Goal: Information Seeking & Learning: Learn about a topic

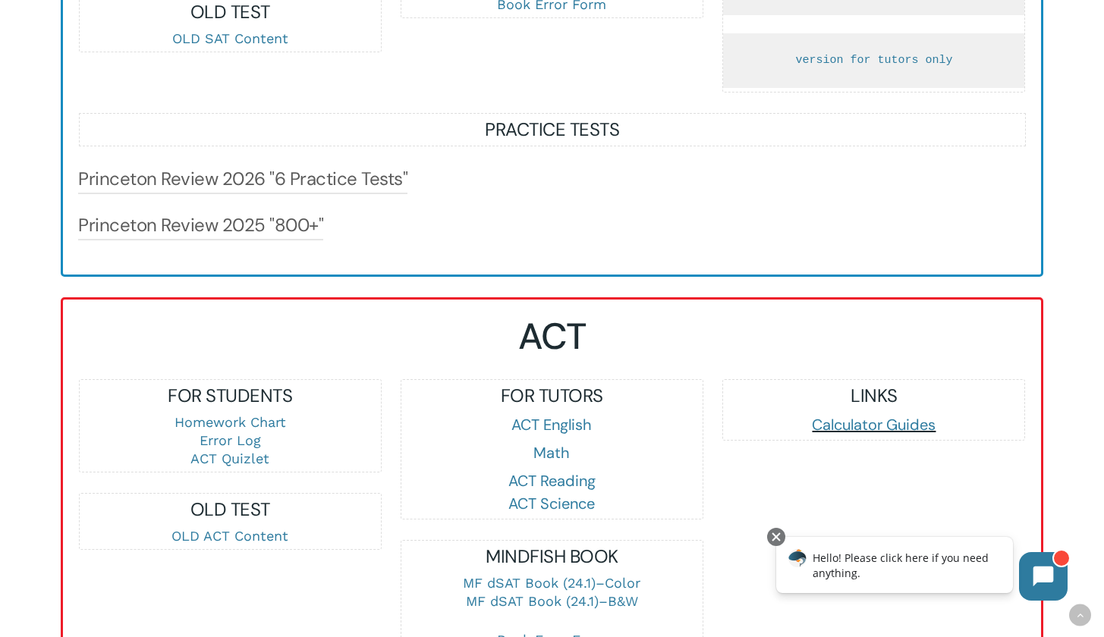
scroll to position [1355, 0]
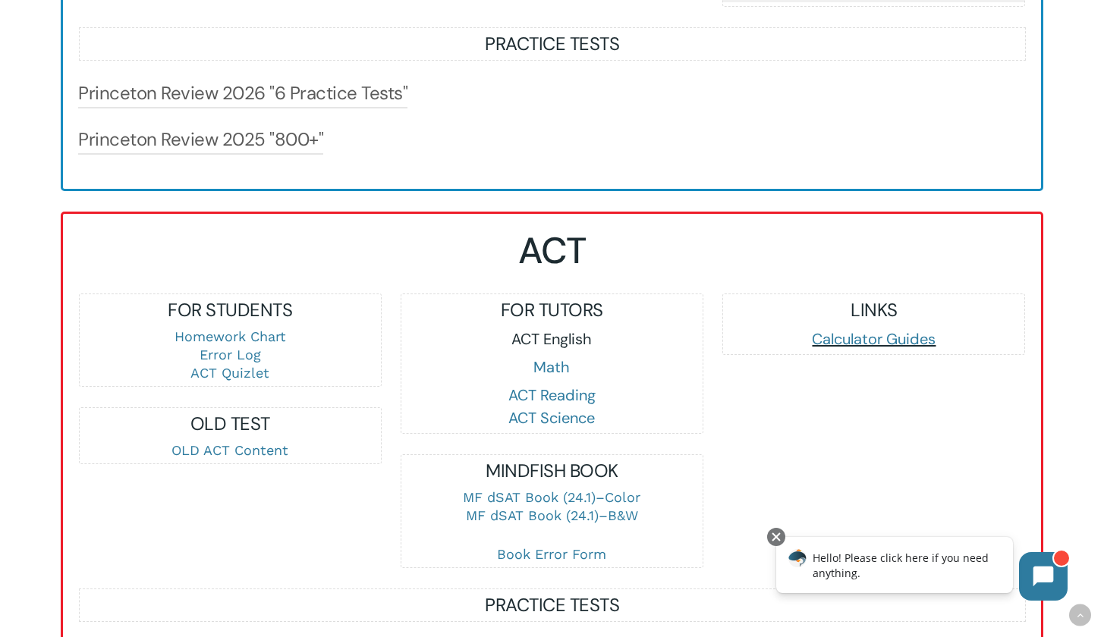
click at [565, 349] on link "ACT English" at bounding box center [551, 339] width 80 height 20
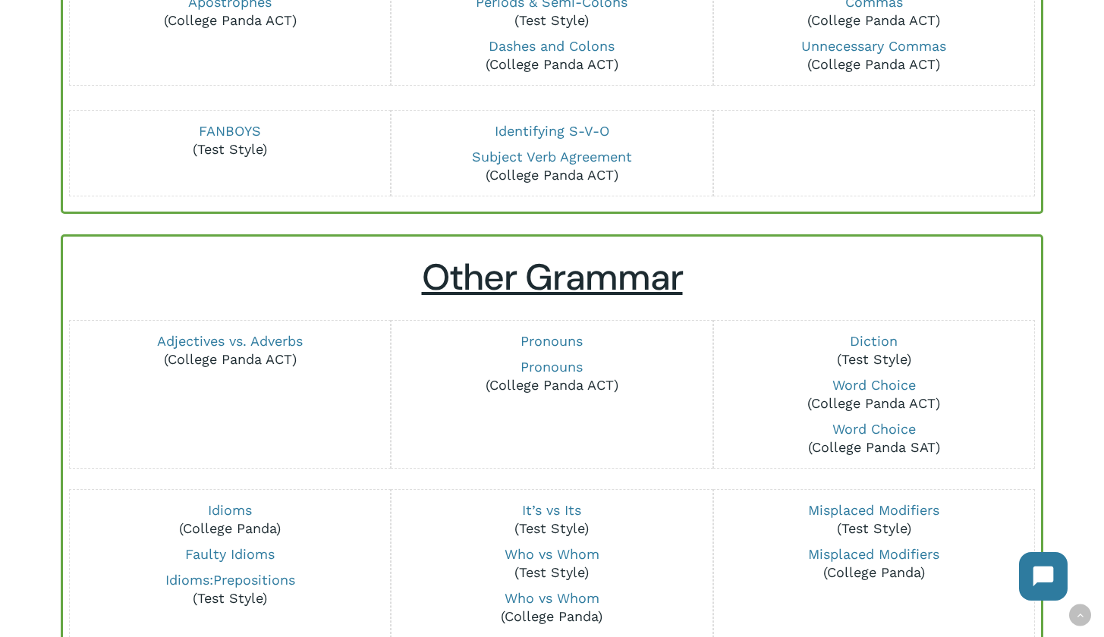
scroll to position [335, 0]
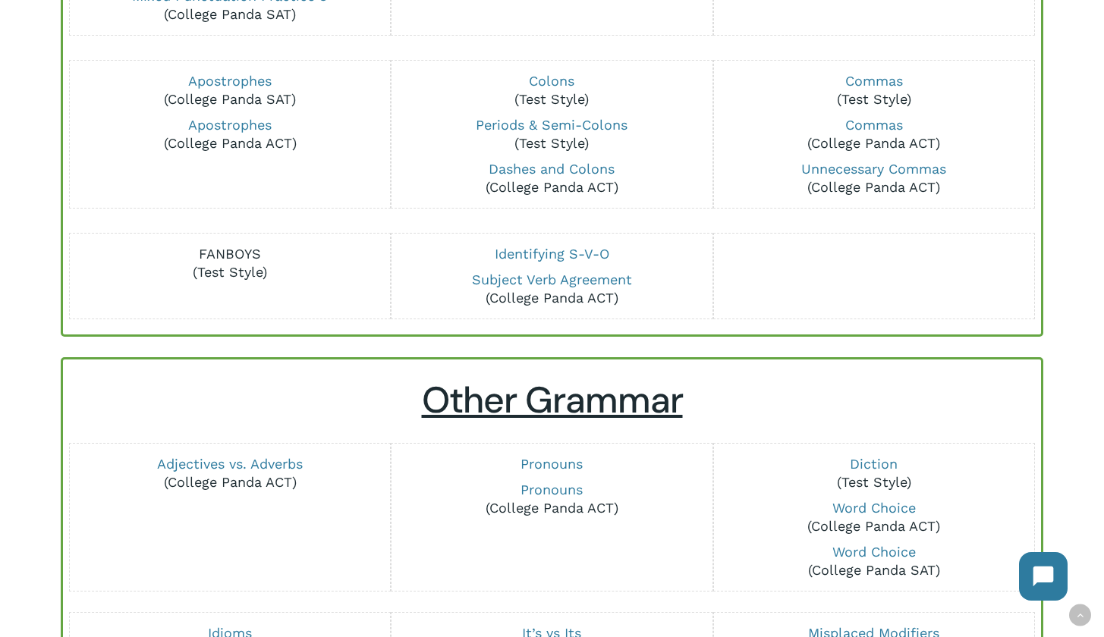
click at [240, 259] on link "FANBOYS" at bounding box center [230, 254] width 62 height 16
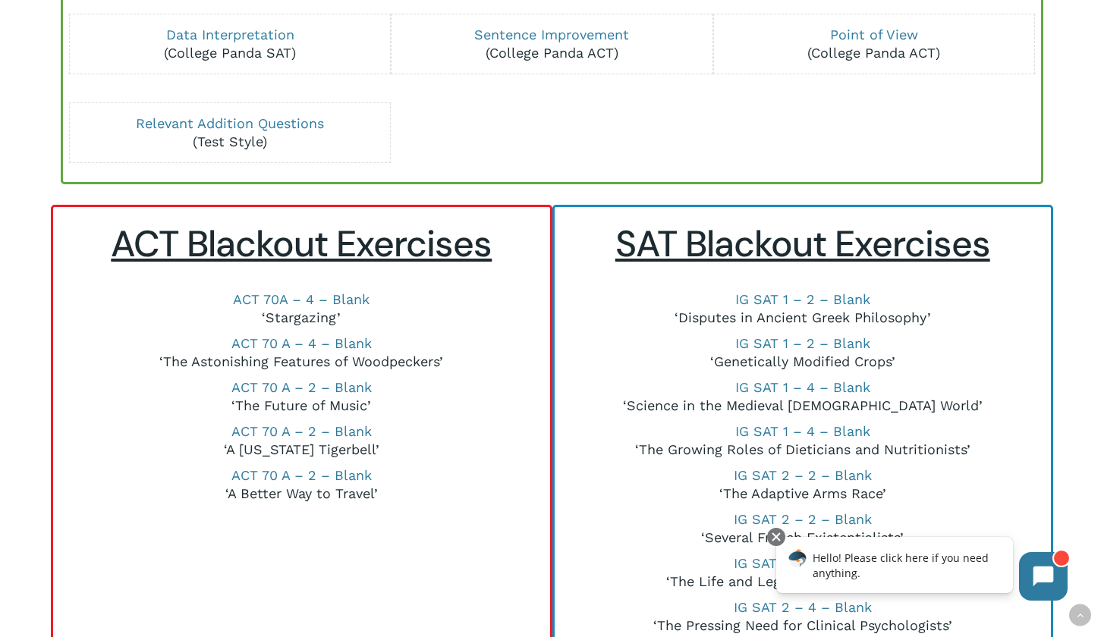
scroll to position [1996, 0]
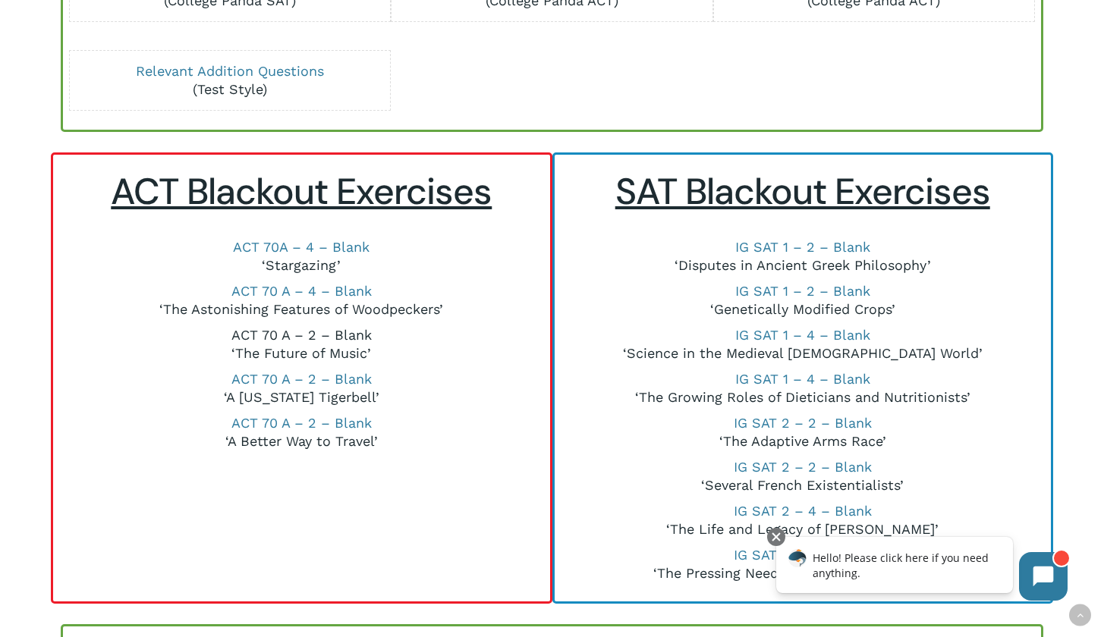
click at [330, 327] on link "ACT 70 A – 2 – Blank" at bounding box center [301, 335] width 140 height 16
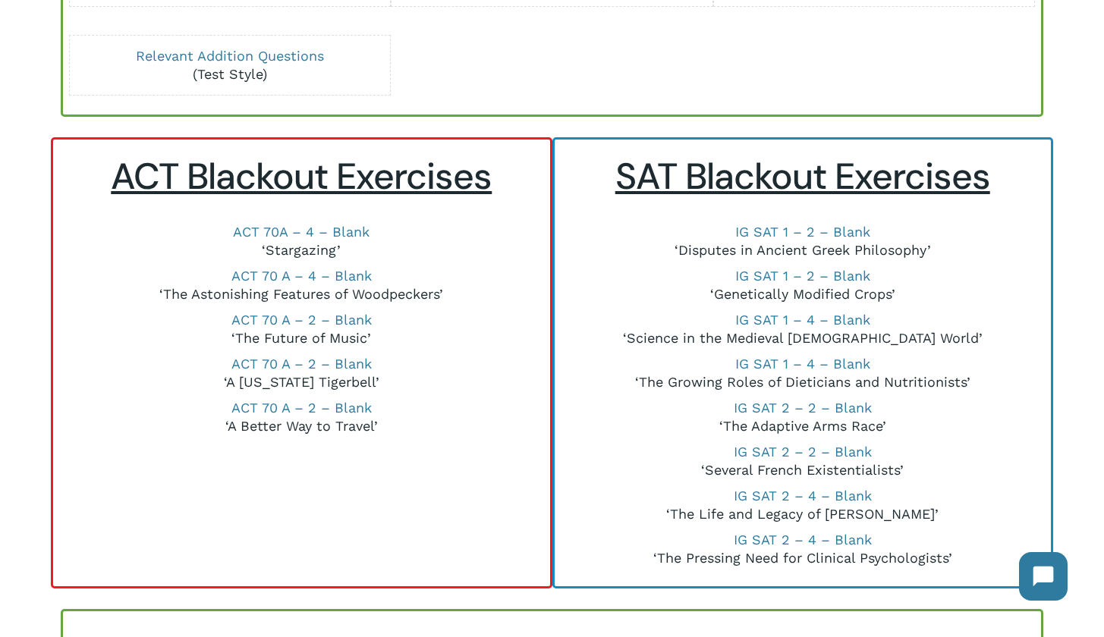
scroll to position [2118, 0]
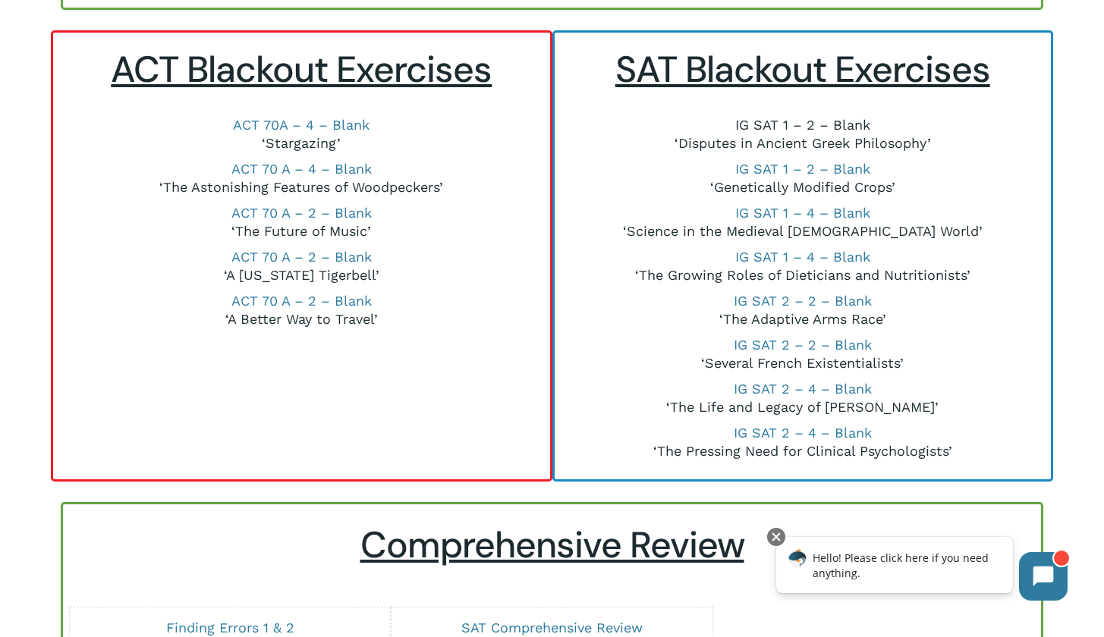
click at [786, 131] on link "IG SAT 1 – 2 – Blank" at bounding box center [802, 125] width 135 height 16
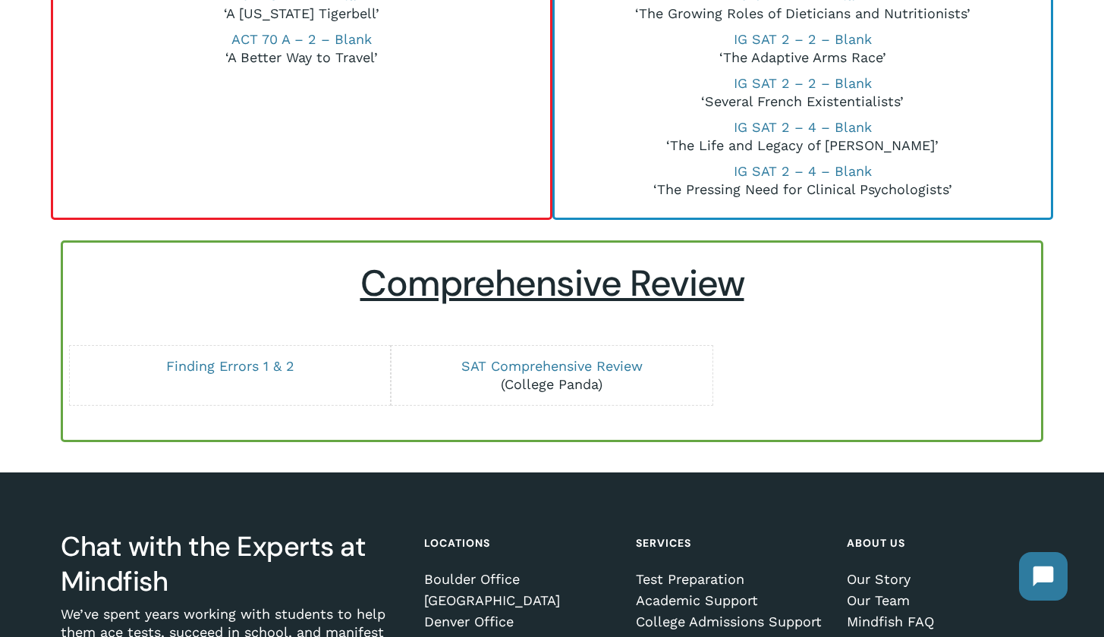
scroll to position [2095, 0]
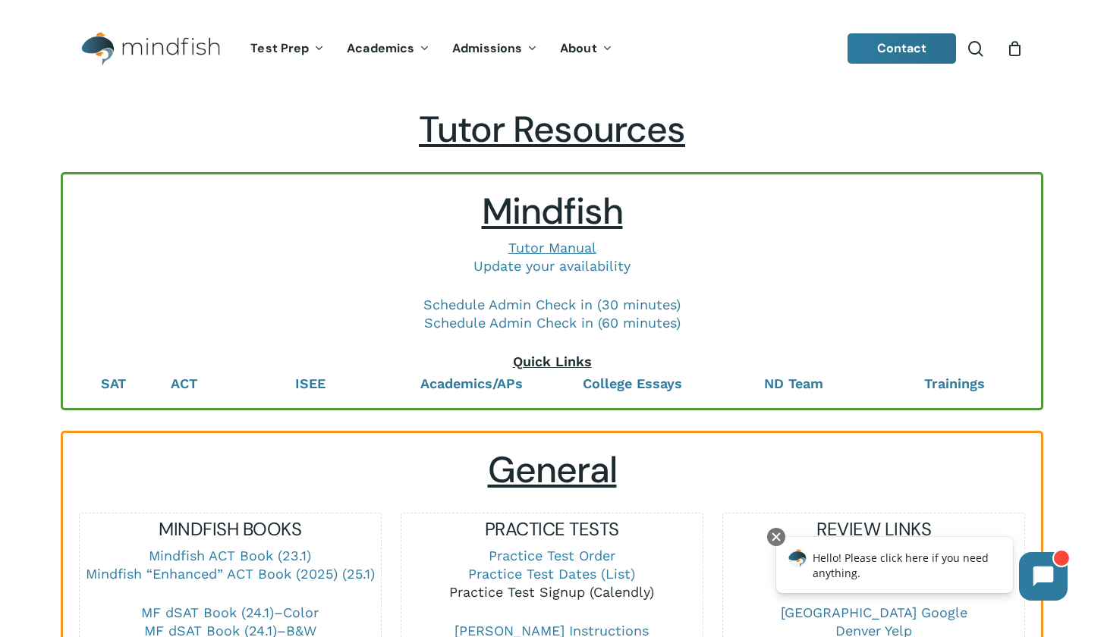
click at [484, 594] on link "Practice Test Signup (Calendly)" at bounding box center [551, 592] width 205 height 16
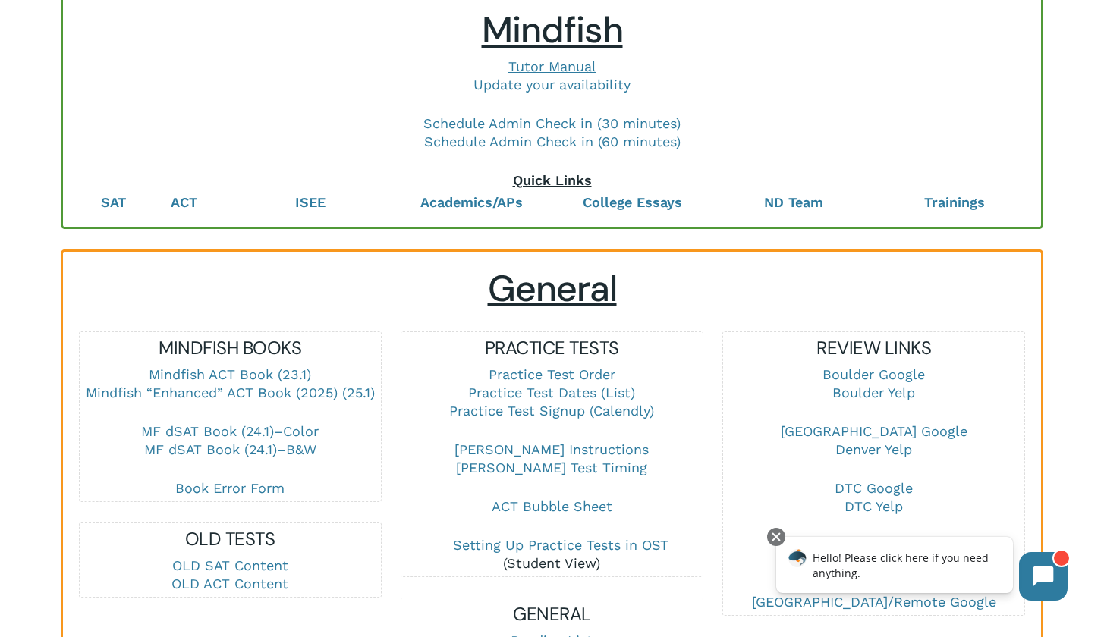
scroll to position [219, 0]
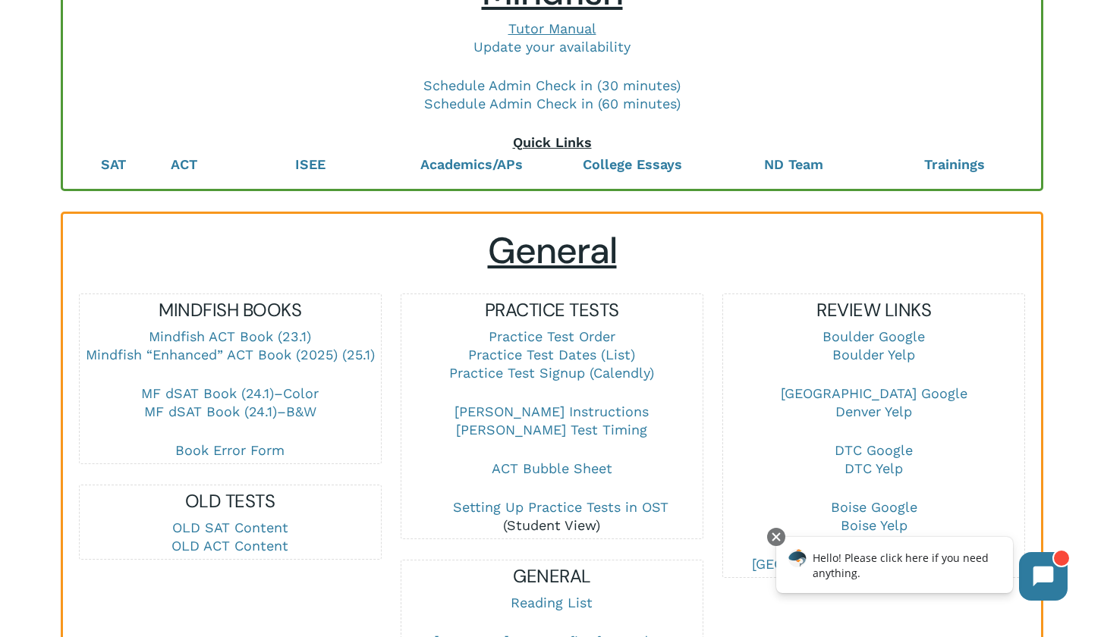
click at [184, 442] on p "Book Error Form" at bounding box center [230, 451] width 301 height 18
click at [187, 448] on link "Book Error Form" at bounding box center [229, 450] width 109 height 16
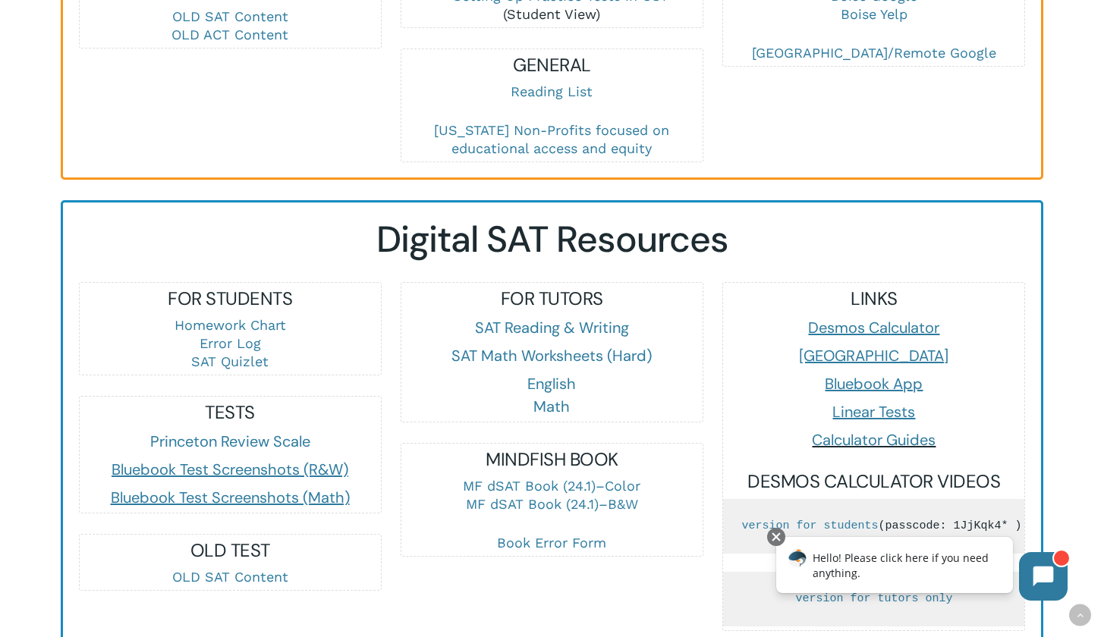
scroll to position [760, 0]
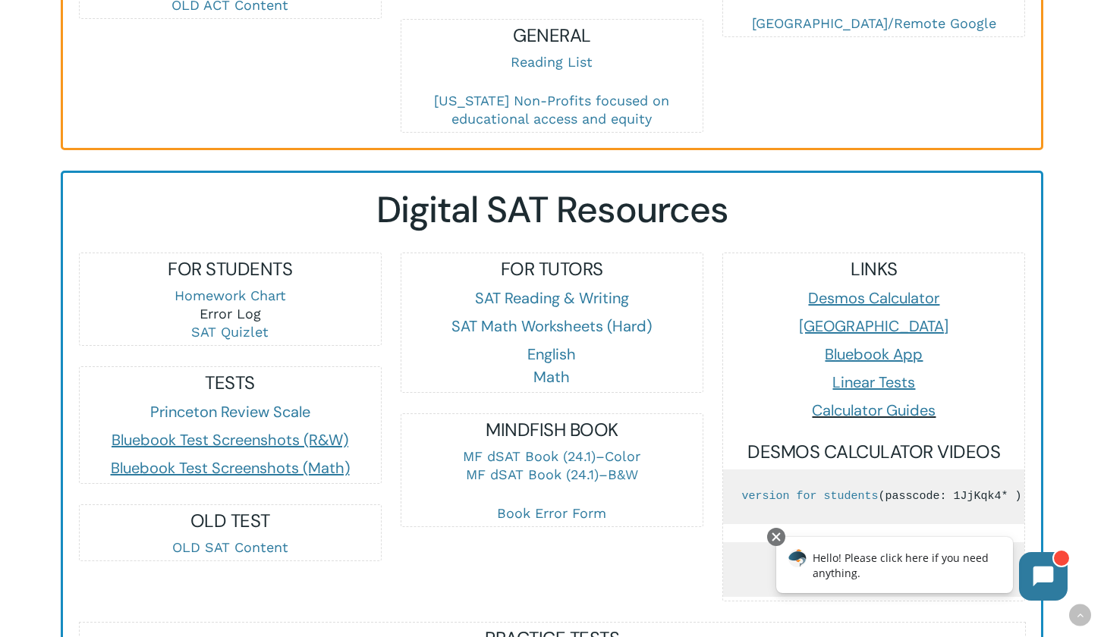
click at [225, 310] on link "Error Log" at bounding box center [230, 314] width 61 height 16
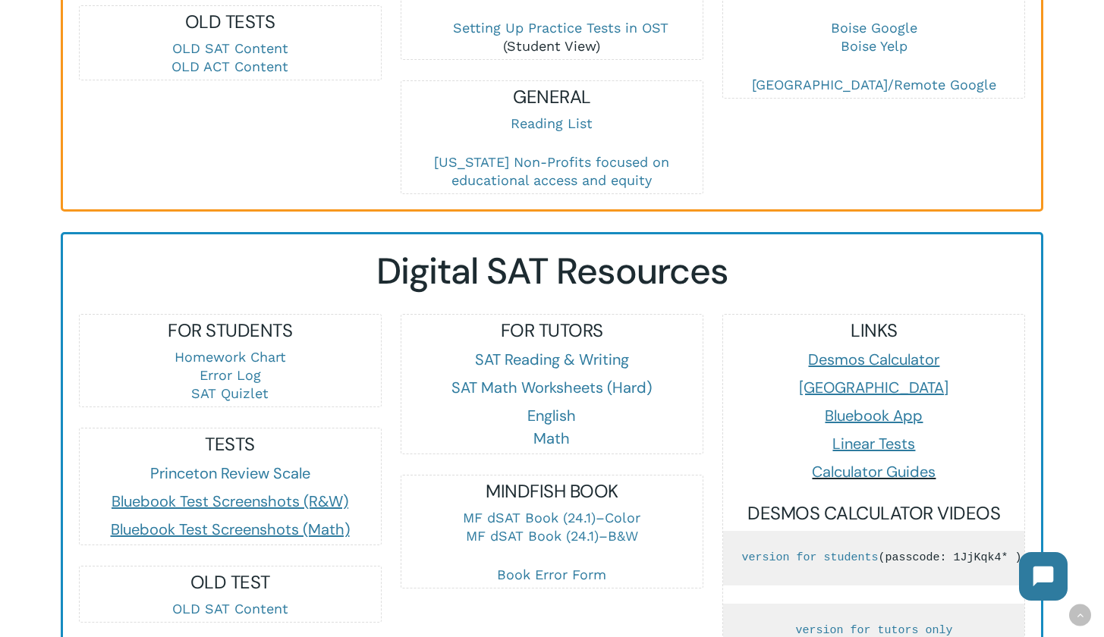
scroll to position [801, 0]
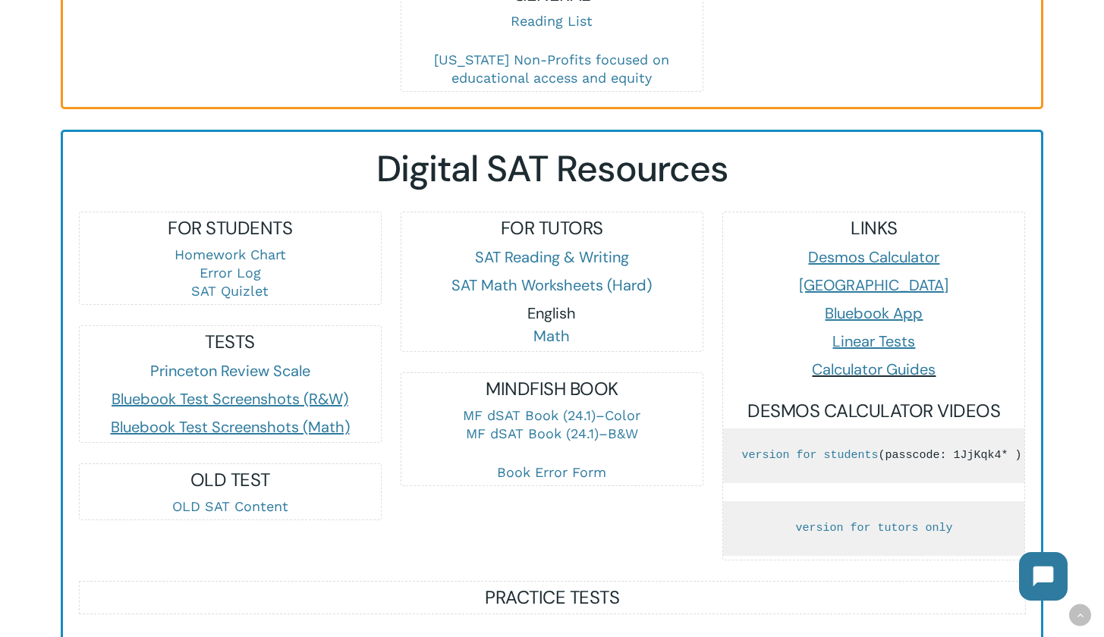
click at [561, 307] on link "English" at bounding box center [551, 313] width 49 height 20
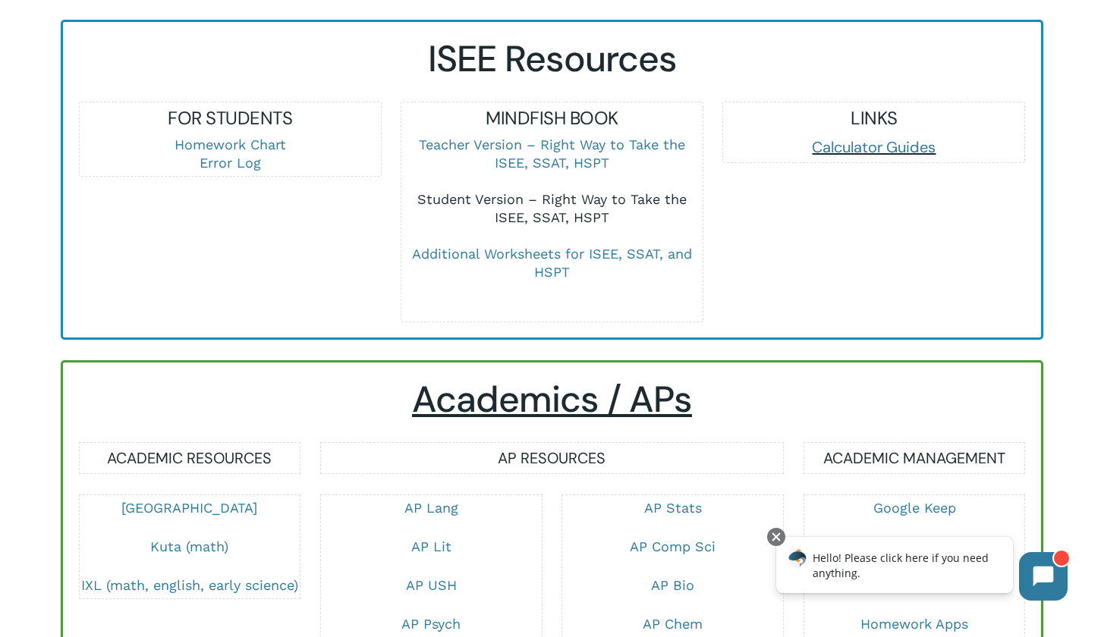
scroll to position [2473, 0]
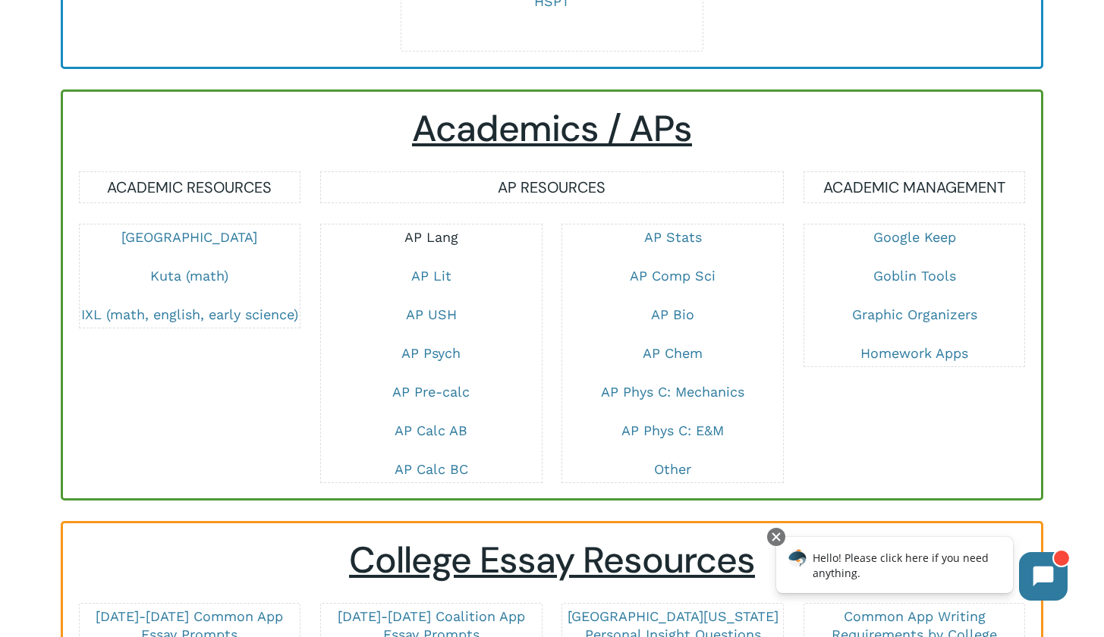
click at [449, 245] on link "AP Lang" at bounding box center [431, 237] width 54 height 16
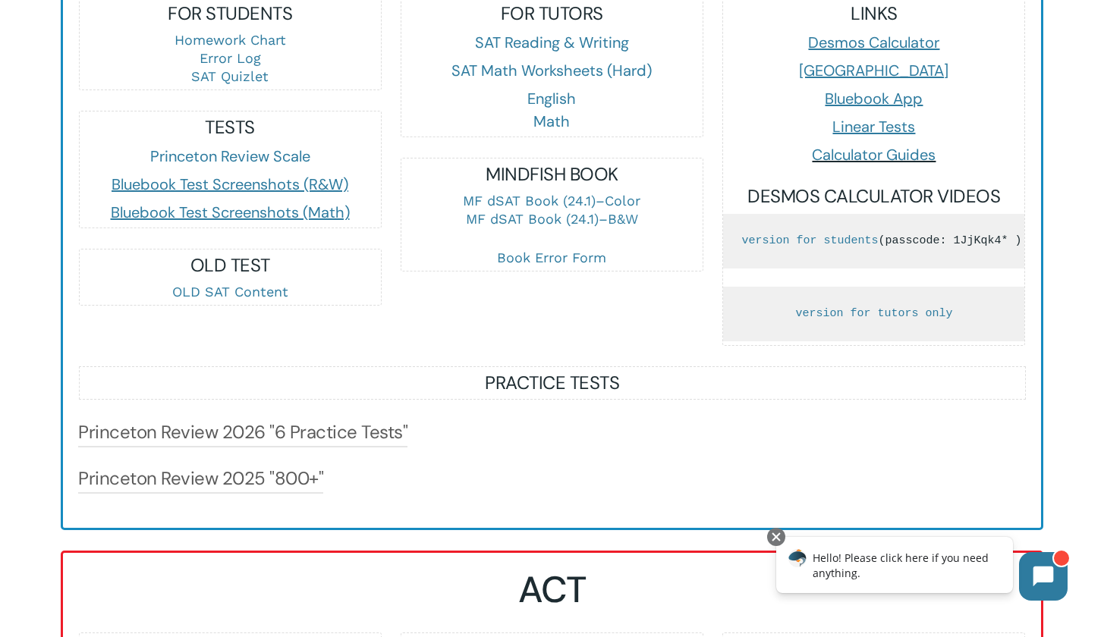
scroll to position [906, 0]
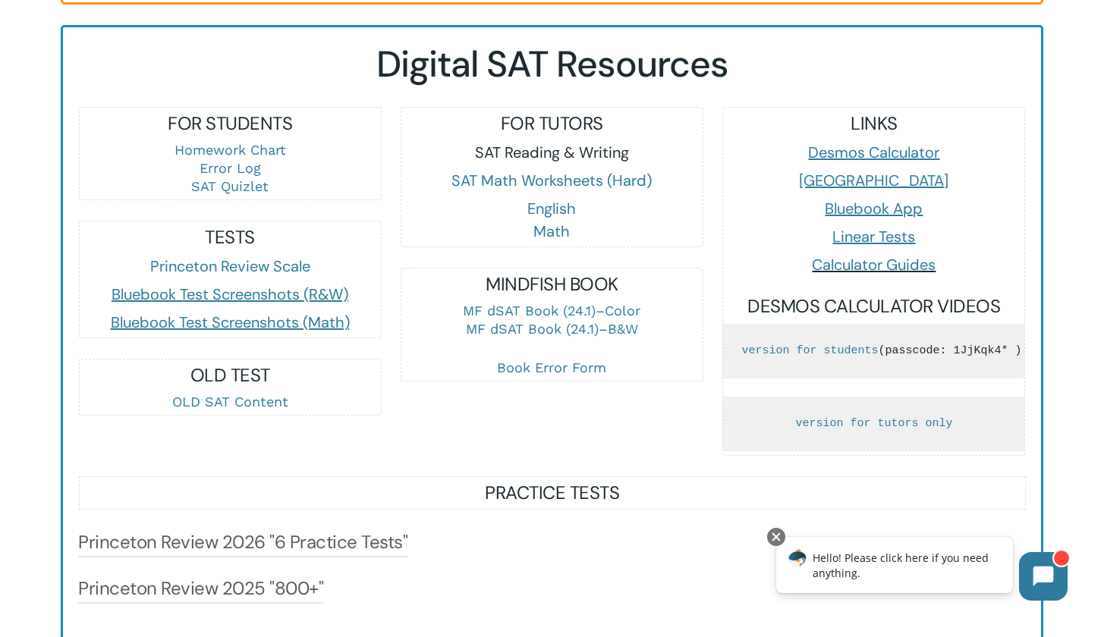
click at [549, 145] on link "SAT Reading & Writing" at bounding box center [552, 153] width 154 height 20
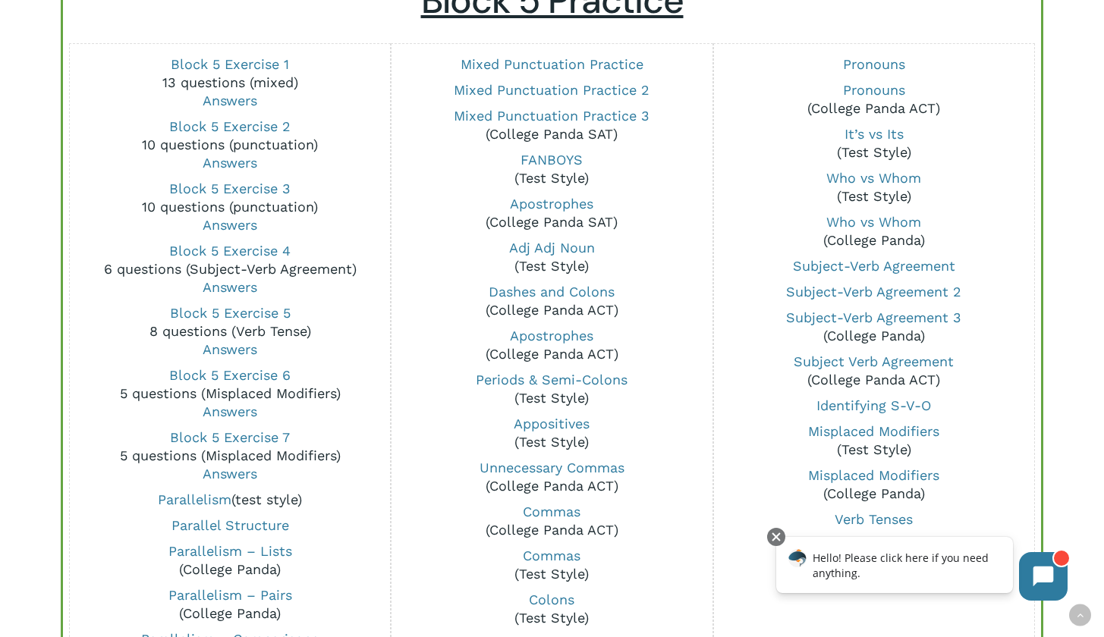
scroll to position [1321, 0]
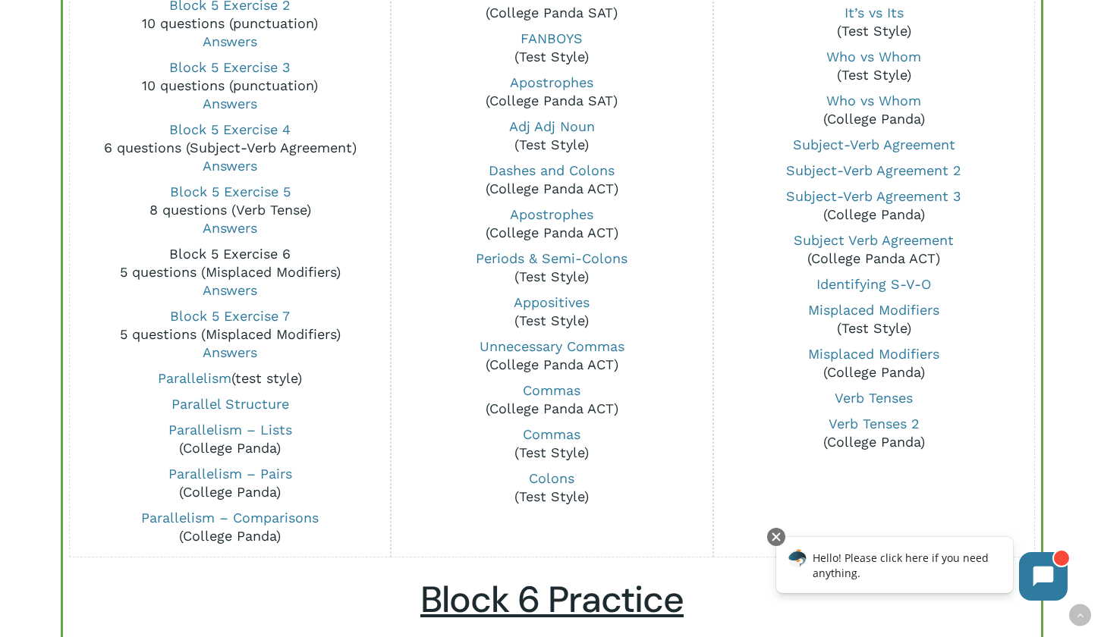
click at [234, 253] on link "Block 5 Exercise 6" at bounding box center [229, 254] width 121 height 16
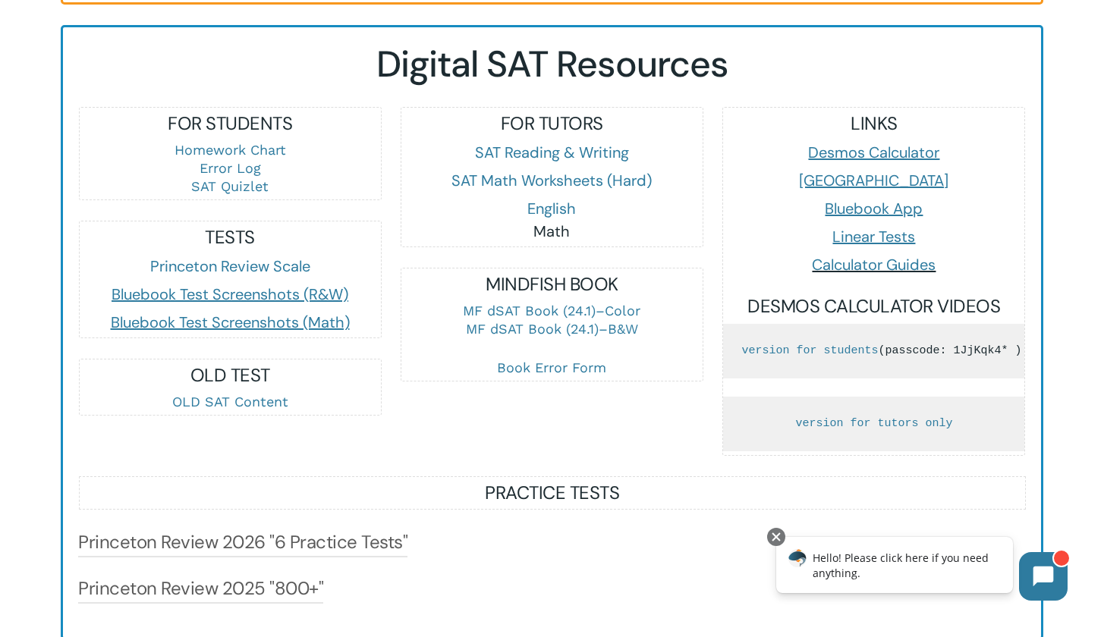
click at [548, 230] on link "Math" at bounding box center [551, 232] width 36 height 20
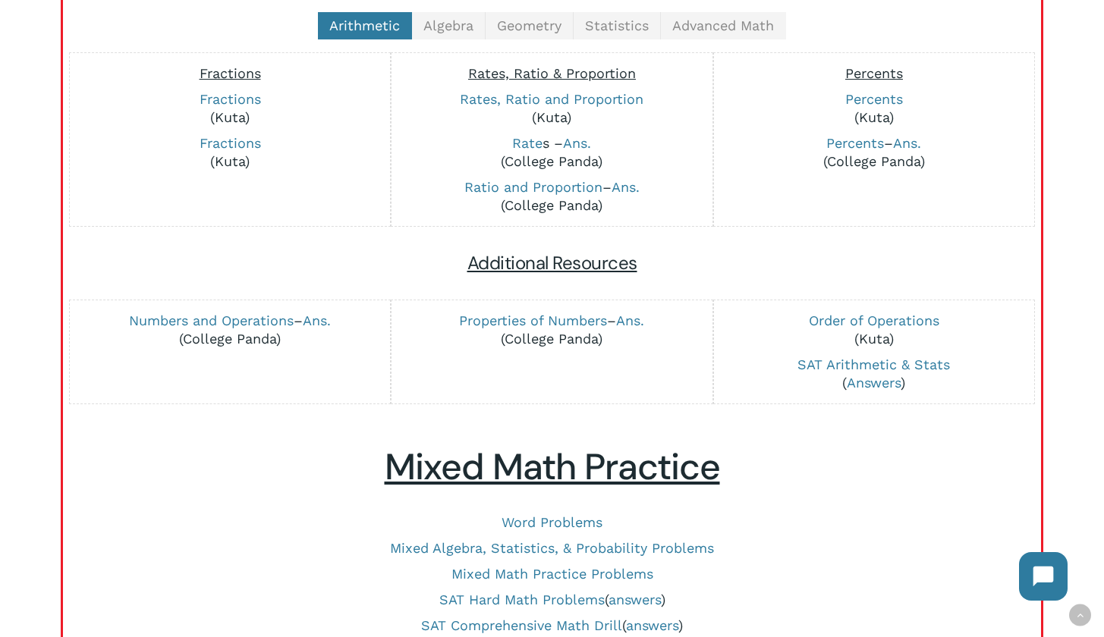
scroll to position [399, 0]
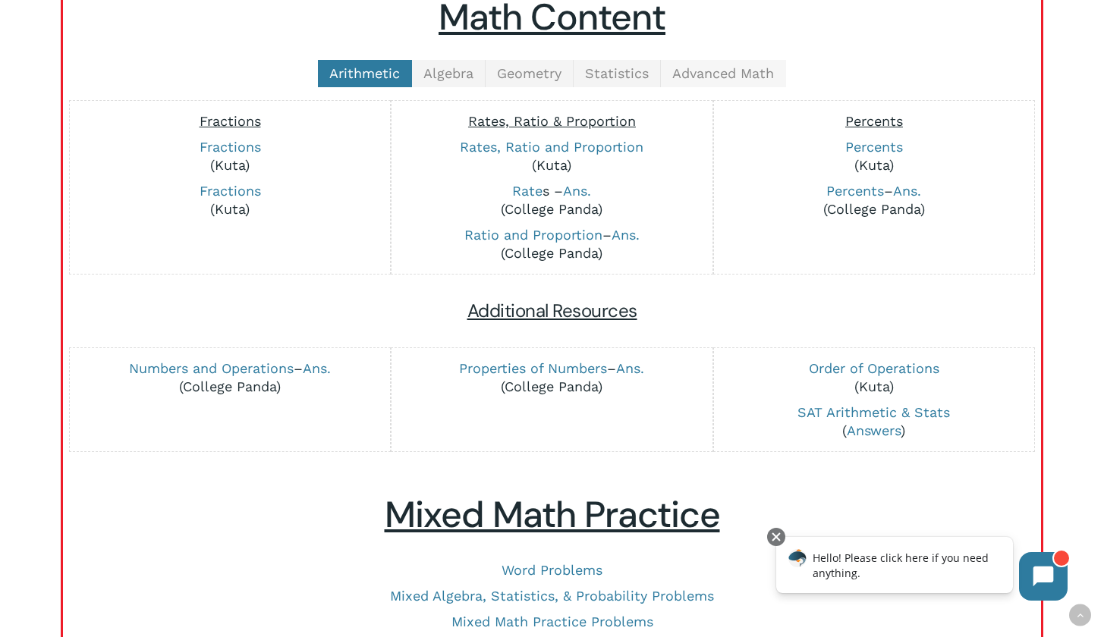
click at [680, 79] on span "Advanced Math" at bounding box center [723, 73] width 102 height 16
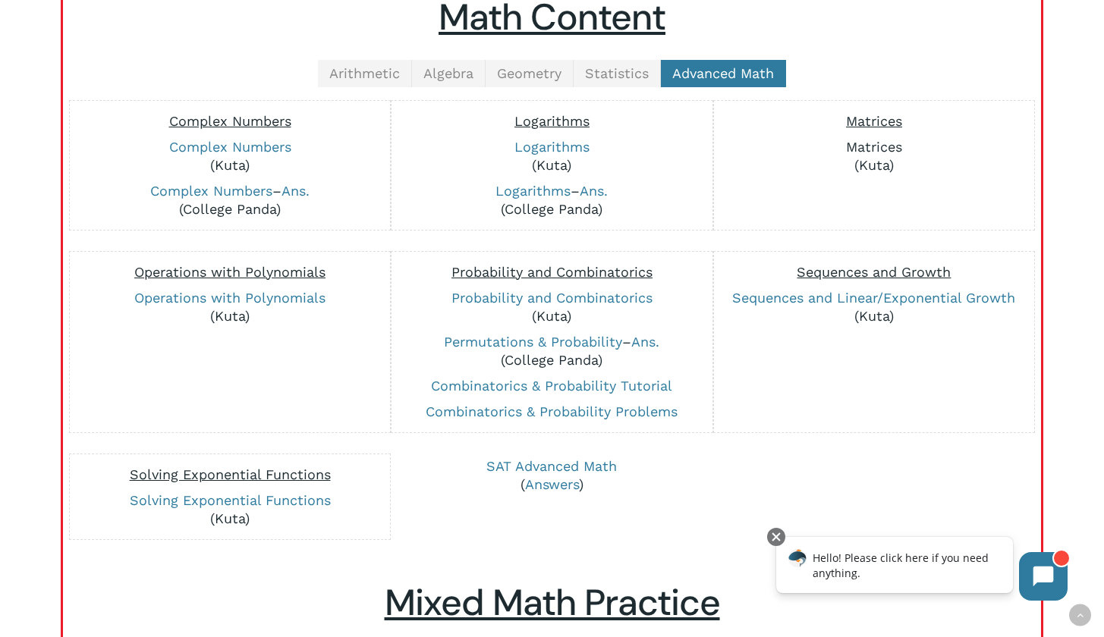
click at [870, 142] on link "Matrices" at bounding box center [874, 147] width 56 height 16
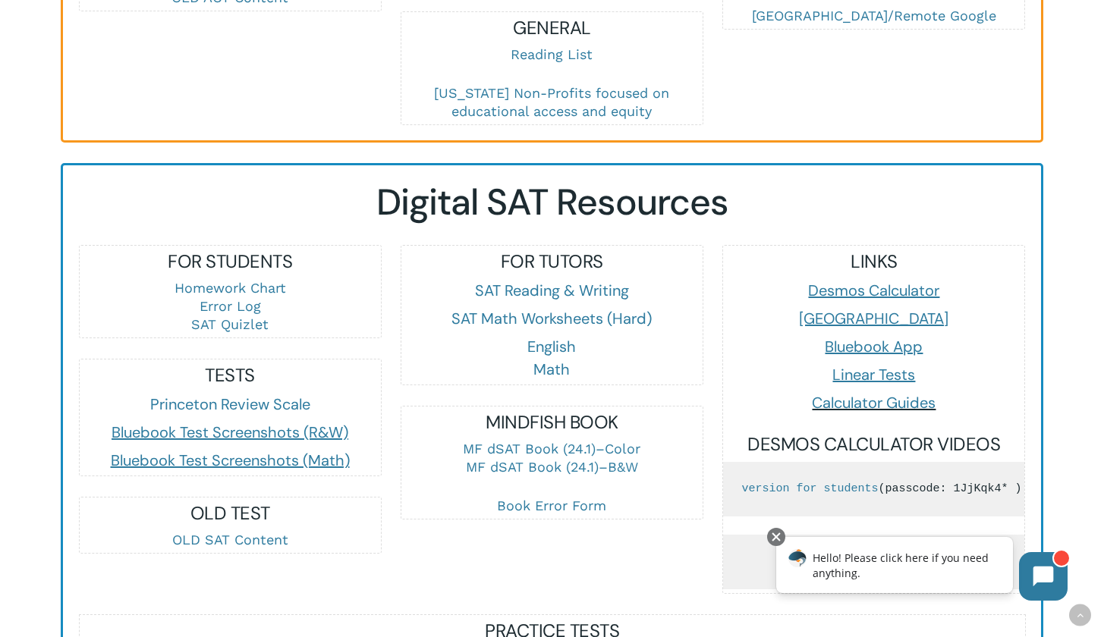
scroll to position [796, 0]
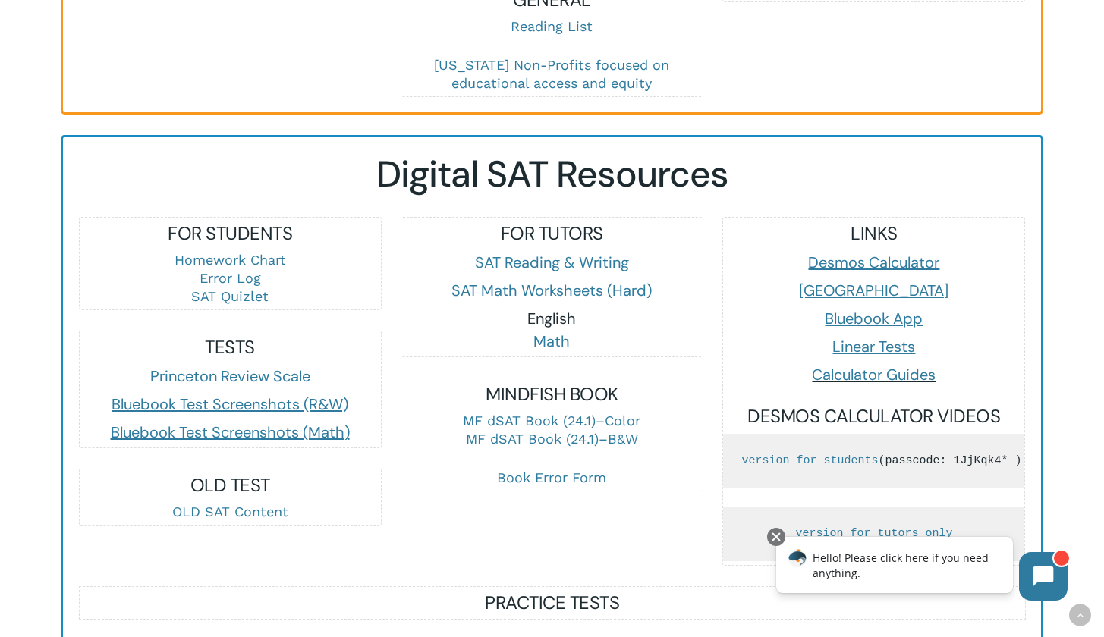
click at [551, 315] on link "English" at bounding box center [551, 319] width 49 height 20
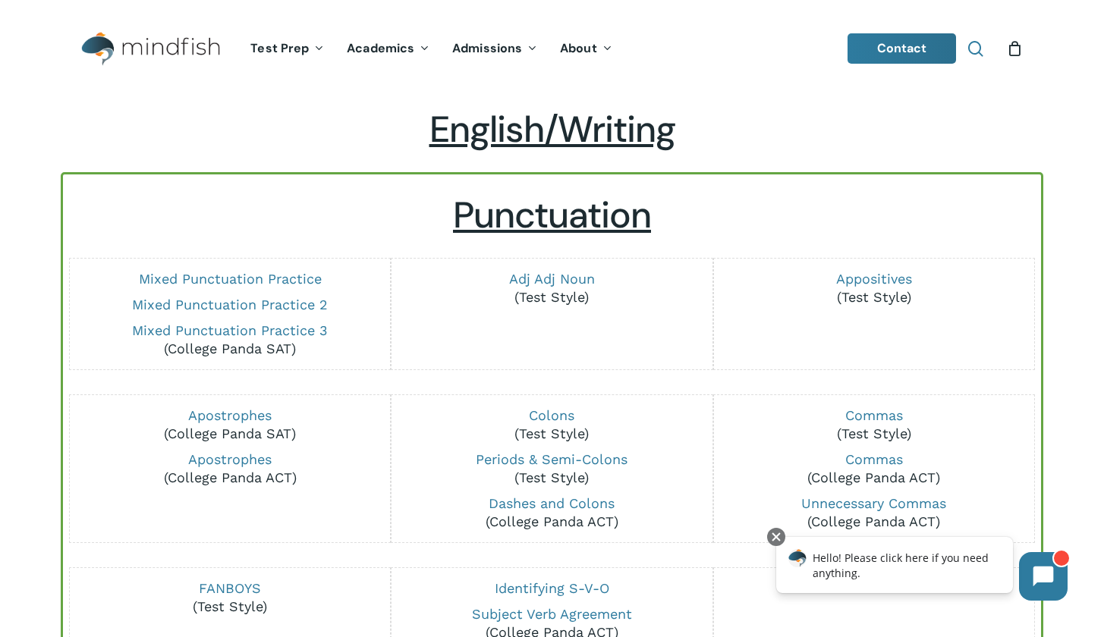
click at [980, 55] on span "Main Menu" at bounding box center [975, 48] width 15 height 15
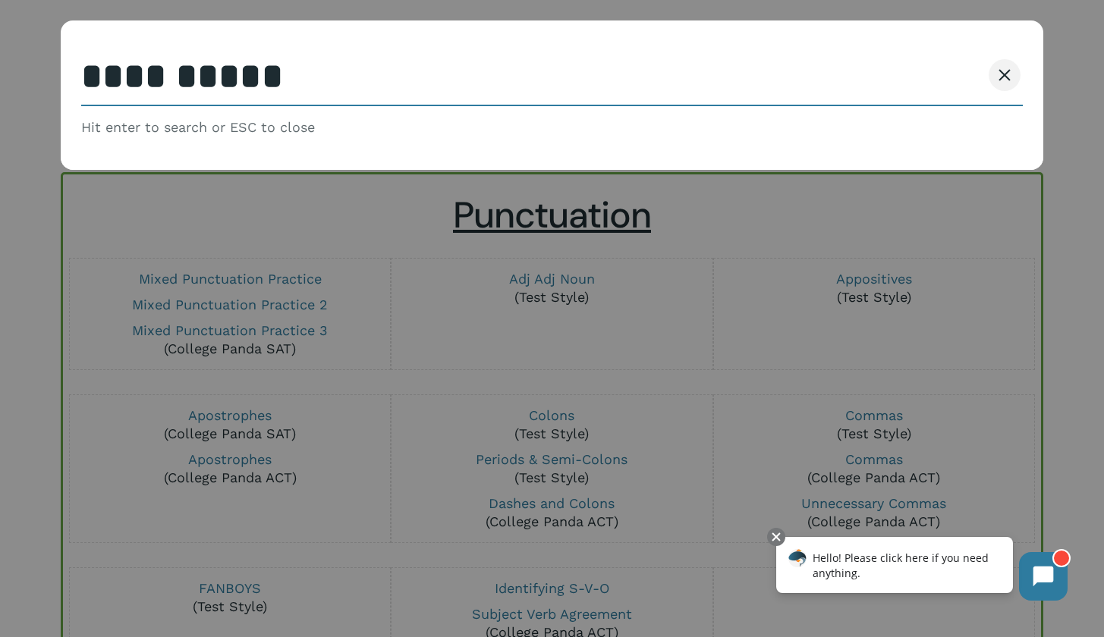
type input "**********"
click at [946, 75] on button "Search" at bounding box center [946, 75] width 69 height 32
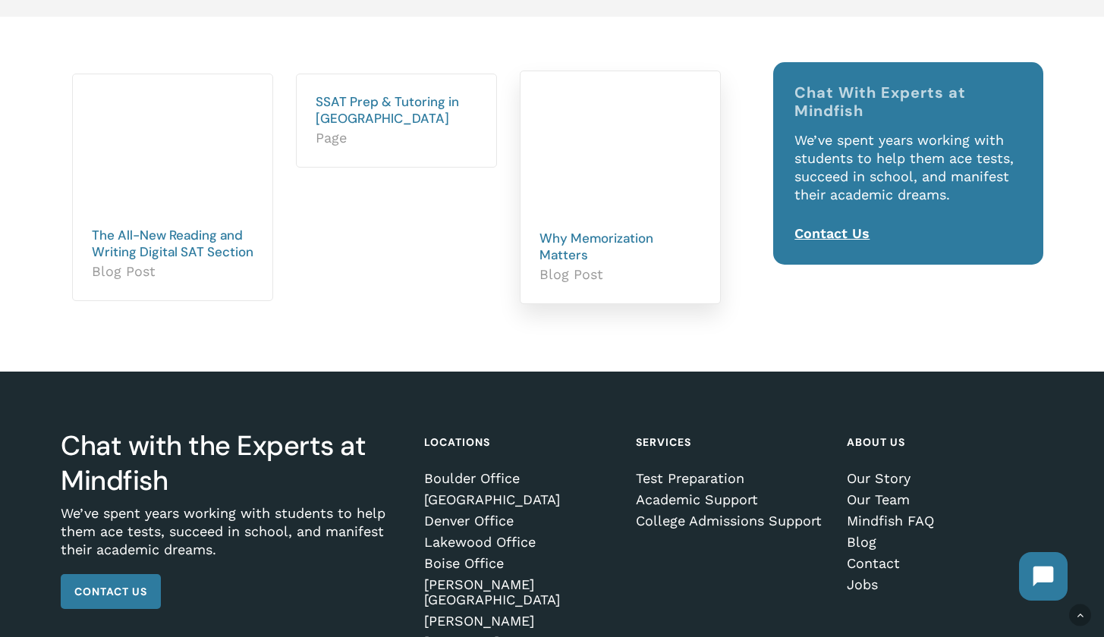
scroll to position [142, 0]
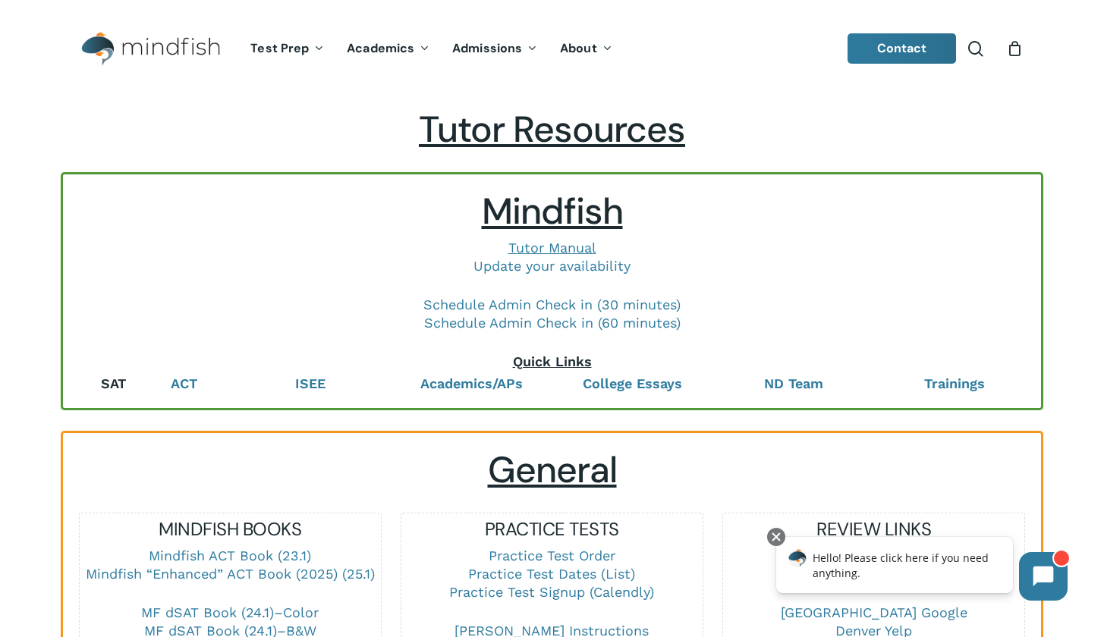
click at [105, 382] on link "SAT" at bounding box center [113, 384] width 25 height 16
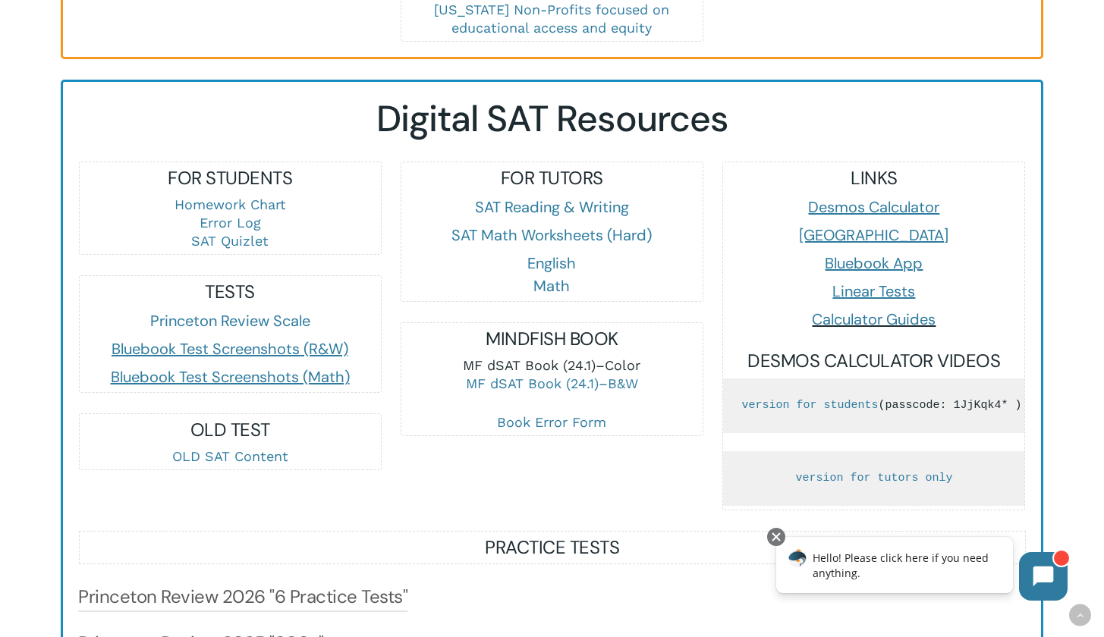
scroll to position [952, 0]
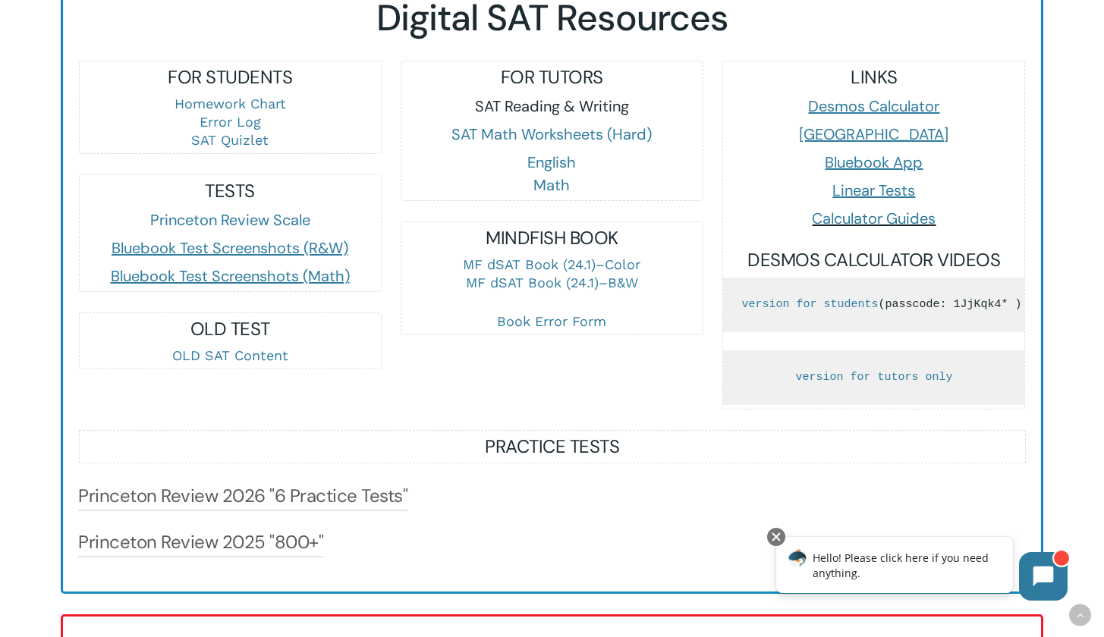
click at [544, 112] on link "SAT Reading & Writing" at bounding box center [552, 106] width 154 height 20
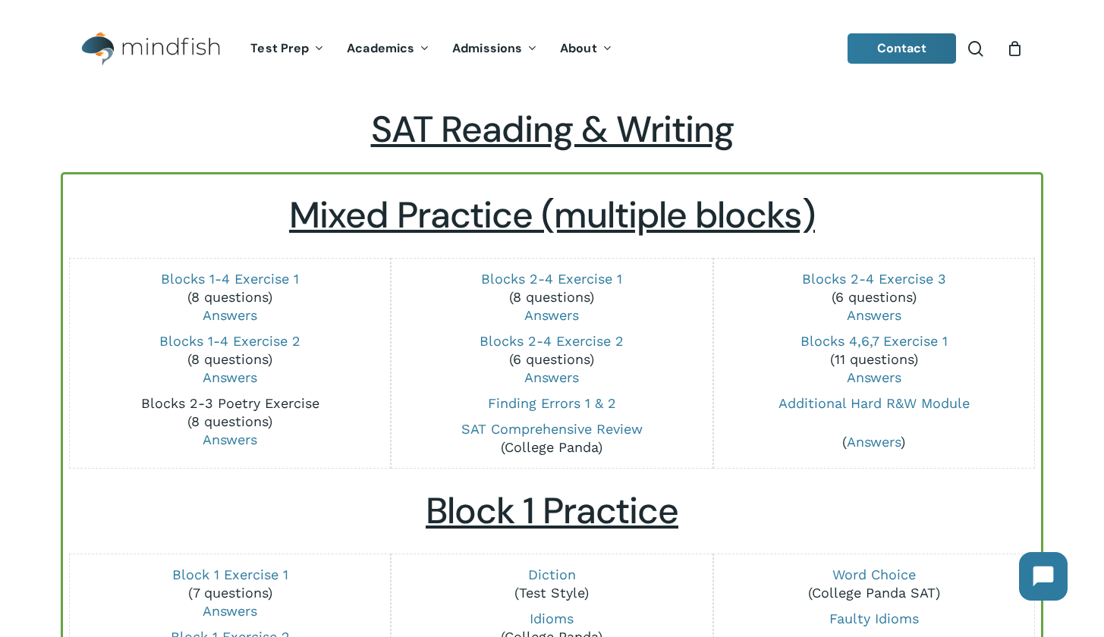
click at [278, 403] on link "Blocks 2-3 Poetry Exercise" at bounding box center [230, 403] width 178 height 16
